Goal: Use online tool/utility: Utilize a website feature to perform a specific function

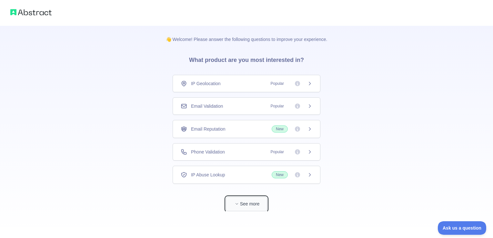
click at [251, 205] on button "See more" at bounding box center [246, 204] width 41 height 15
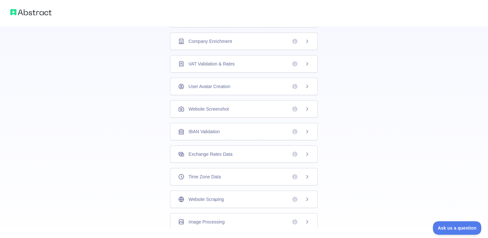
scroll to position [172, 0]
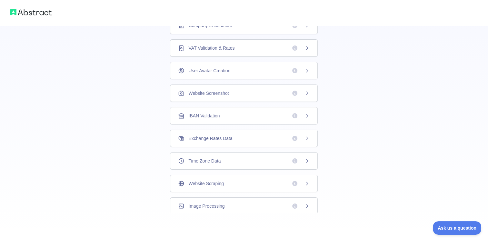
click at [251, 183] on div "Website Scraping" at bounding box center [244, 183] width 132 height 6
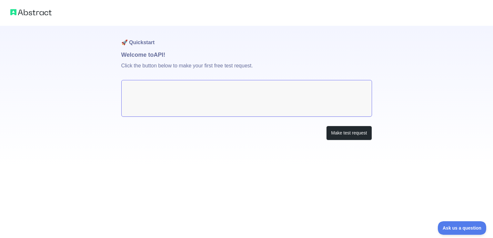
click at [192, 89] on textarea at bounding box center [246, 98] width 251 height 37
click at [353, 135] on button "Make test request" at bounding box center [348, 133] width 45 height 15
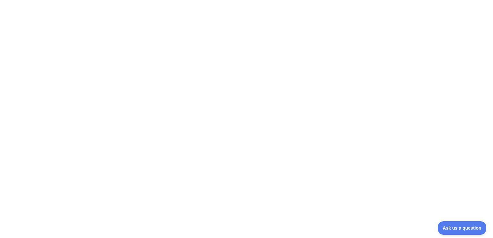
click at [335, 182] on div at bounding box center [246, 119] width 493 height 238
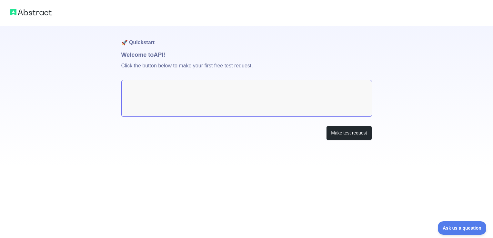
click at [143, 94] on textarea at bounding box center [246, 98] width 251 height 37
click at [173, 96] on textarea at bounding box center [246, 98] width 251 height 37
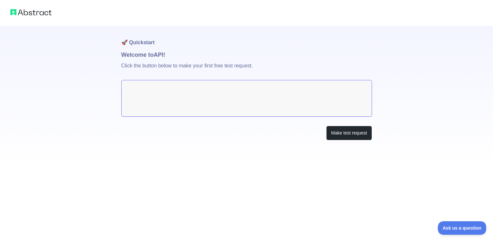
click at [173, 96] on textarea at bounding box center [246, 98] width 251 height 37
click at [170, 68] on p "Click the button below to make your first free test request." at bounding box center [246, 69] width 251 height 21
click at [351, 139] on button "Make test request" at bounding box center [348, 133] width 45 height 15
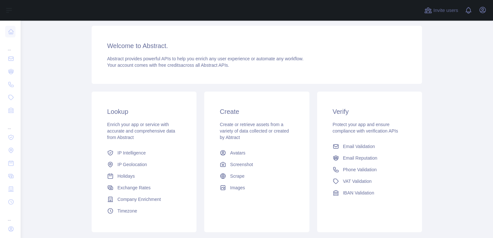
scroll to position [41, 0]
click at [245, 161] on span "Screenshot" at bounding box center [241, 164] width 23 height 6
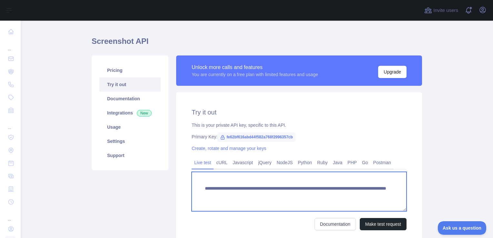
drag, startPoint x: 368, startPoint y: 194, endPoint x: 306, endPoint y: 197, distance: 61.6
click at [306, 197] on textarea "**********" at bounding box center [299, 191] width 215 height 39
paste textarea "**********"
type textarea "**********"
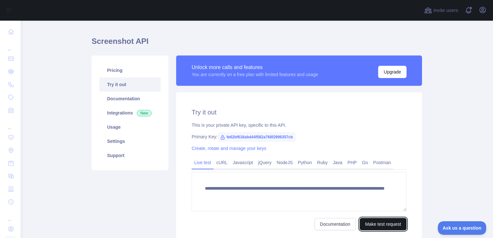
click at [374, 220] on button "Make test request" at bounding box center [383, 224] width 47 height 12
